Goal: Task Accomplishment & Management: Use online tool/utility

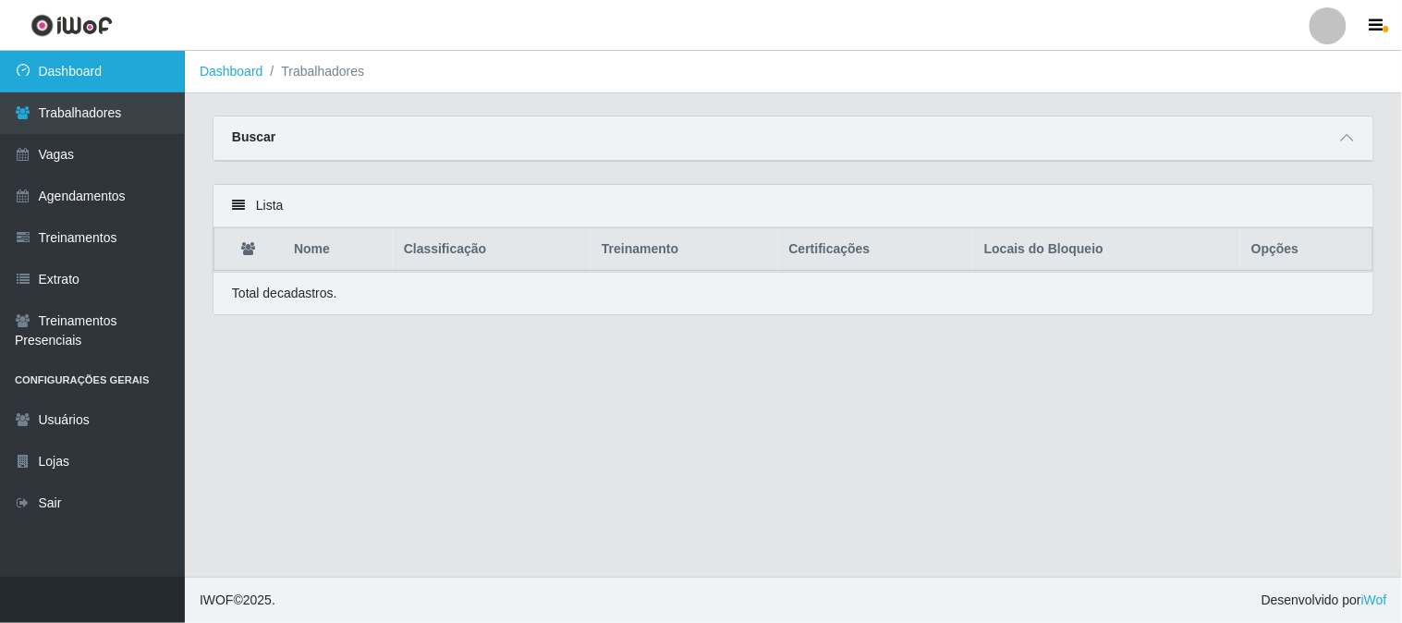
click at [92, 55] on link "Dashboard" at bounding box center [92, 72] width 185 height 42
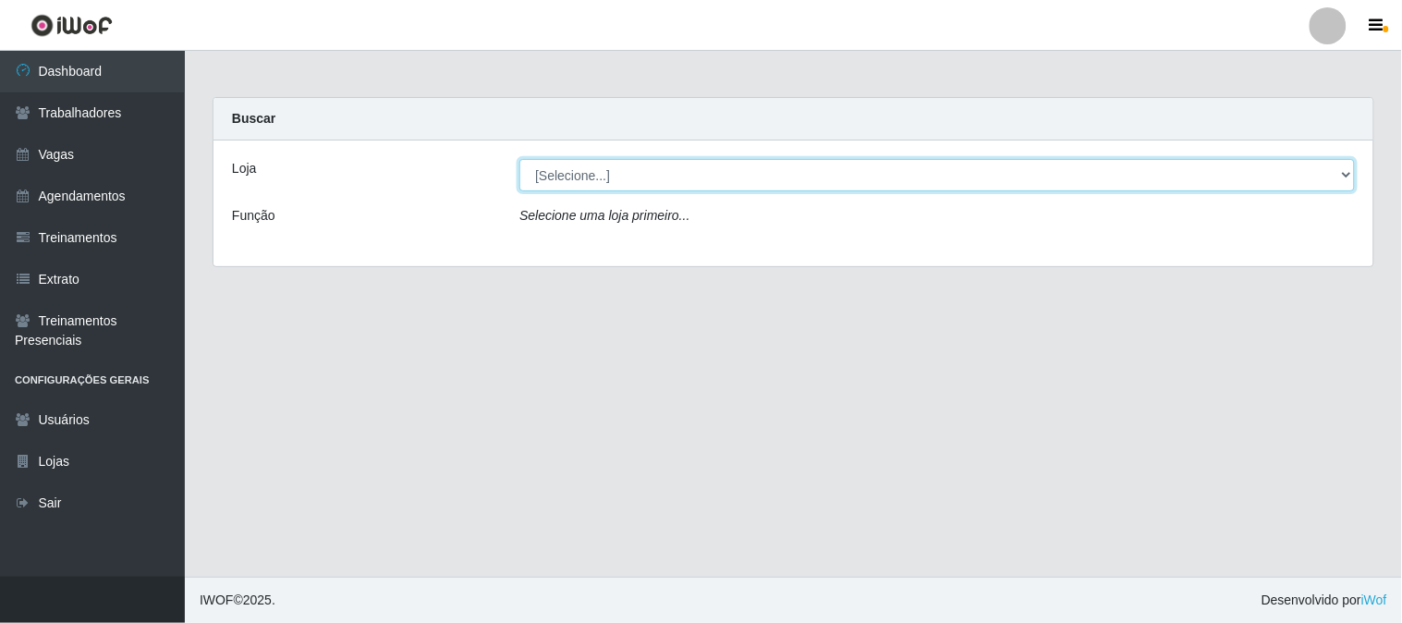
drag, startPoint x: 618, startPoint y: 178, endPoint x: 619, endPoint y: 188, distance: 9.4
click at [618, 179] on select "[Selecione...] Sapore D'italia" at bounding box center [938, 175] width 836 height 32
select select "266"
click at [520, 159] on select "[Selecione...] Sapore D'italia" at bounding box center [938, 175] width 836 height 32
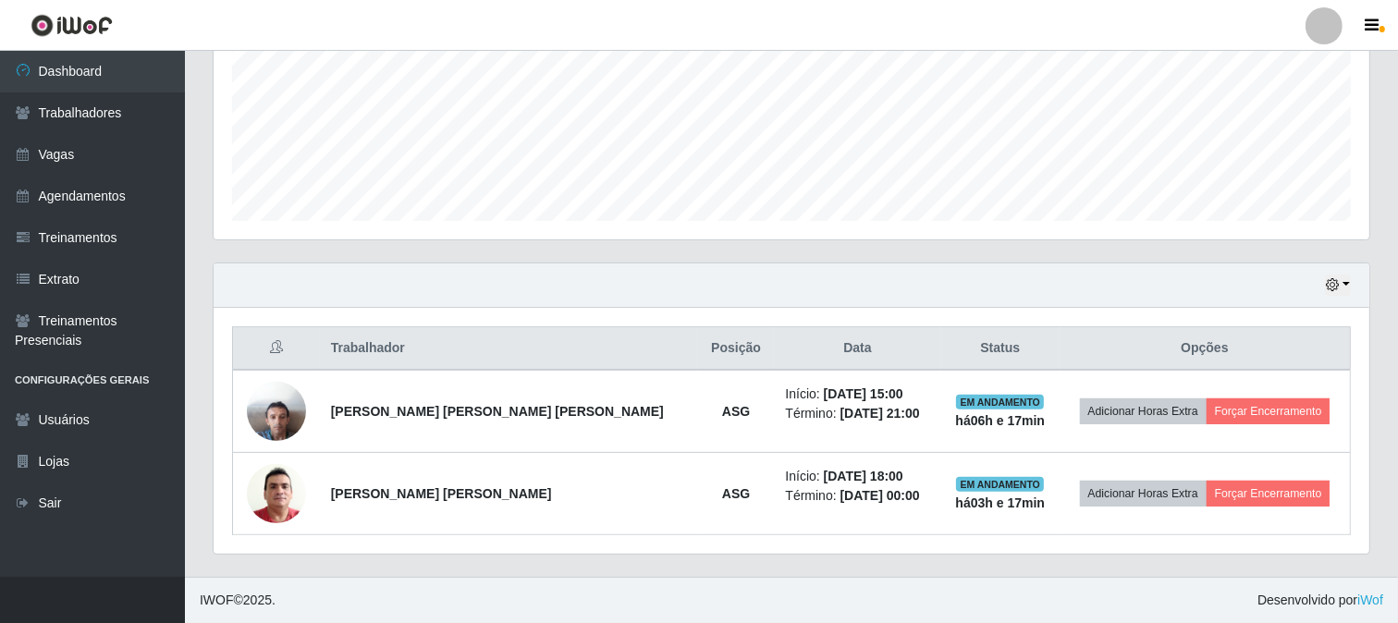
scroll to position [383, 1156]
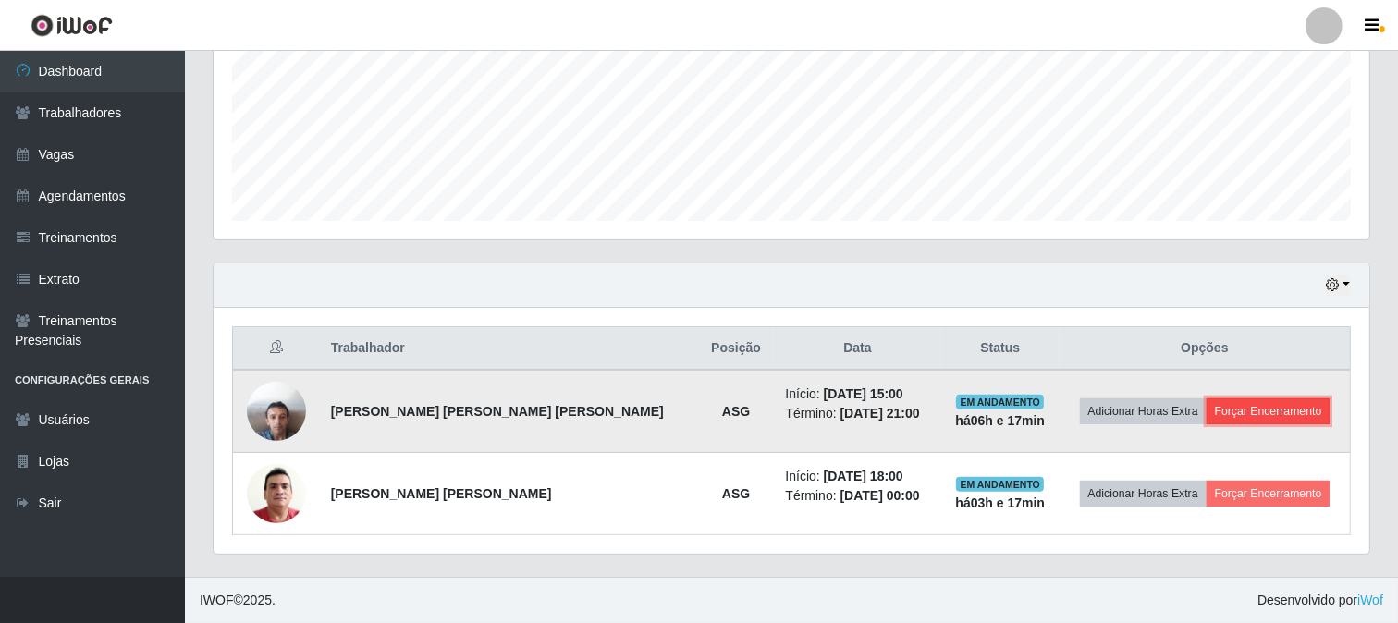
click at [1214, 402] on button "Forçar Encerramento" at bounding box center [1268, 411] width 124 height 26
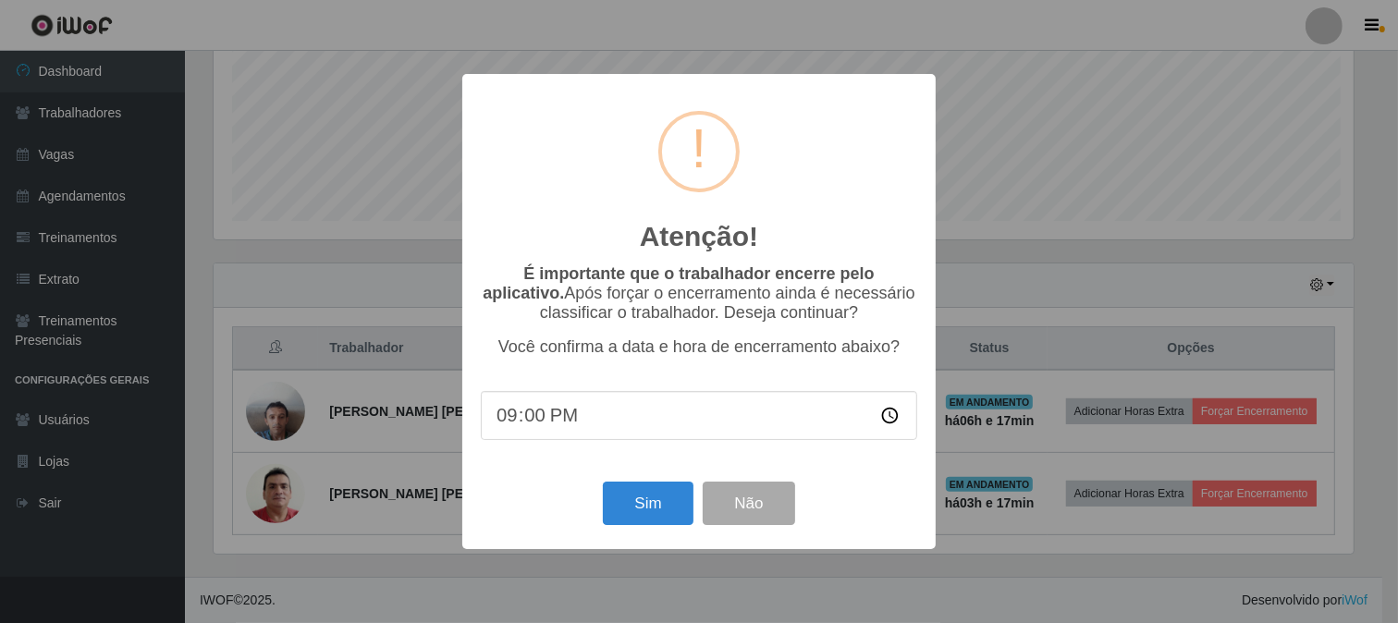
scroll to position [383, 1144]
click at [648, 507] on button "Sim" at bounding box center [651, 503] width 90 height 43
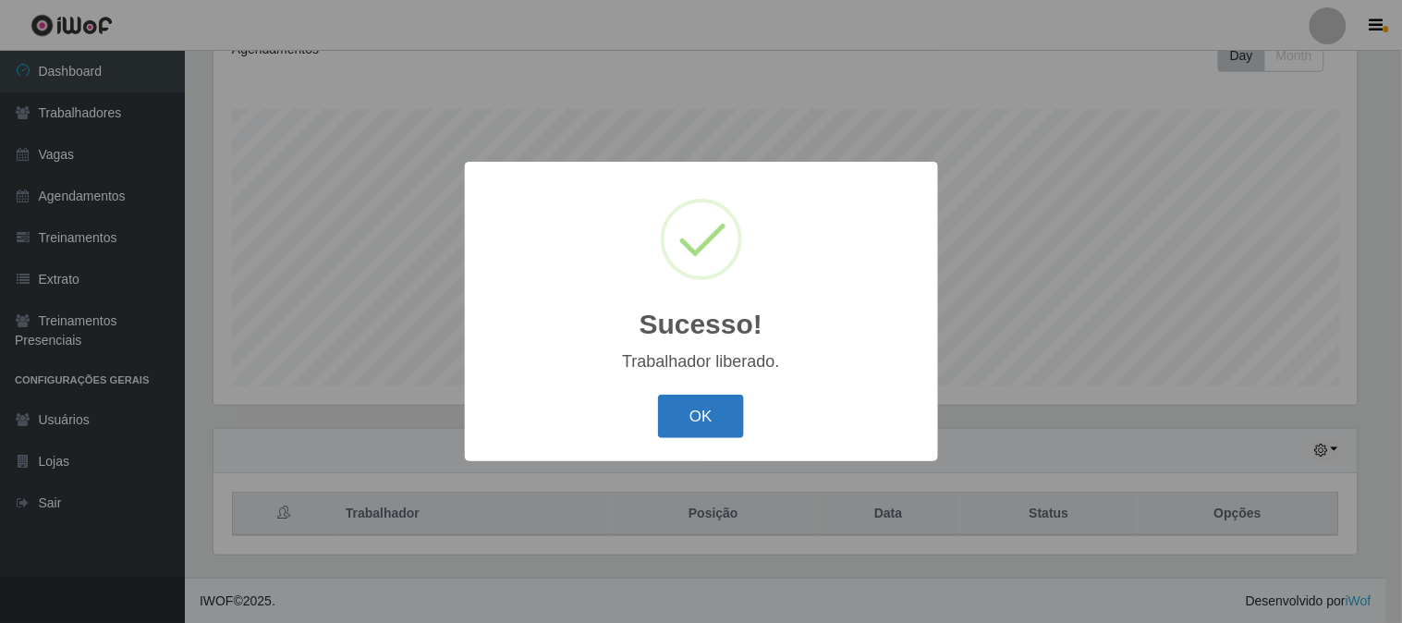
click at [719, 410] on button "OK" at bounding box center [701, 416] width 86 height 43
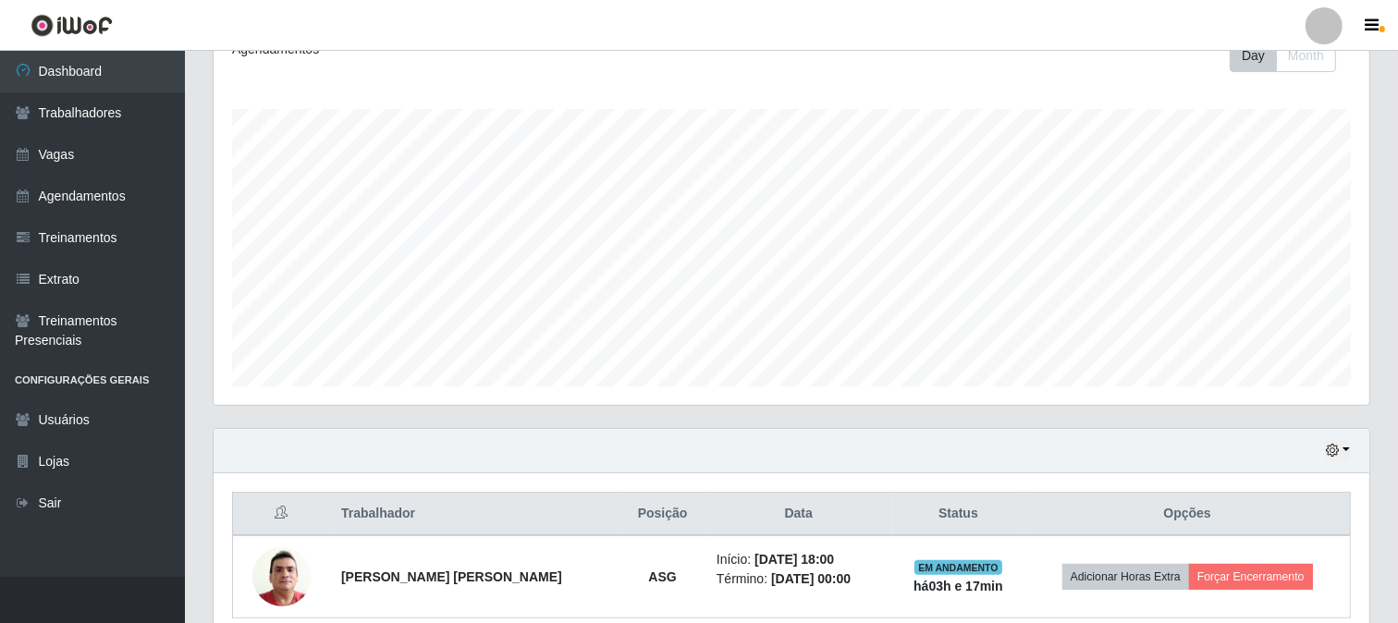
scroll to position [357, 0]
